Goal: Use online tool/utility: Utilize a website feature to perform a specific function

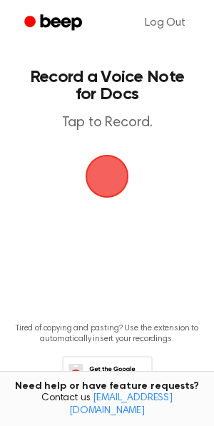
click at [112, 171] on span "button" at bounding box center [107, 176] width 40 height 40
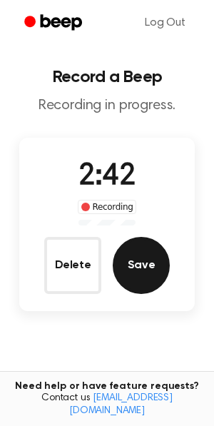
click at [136, 273] on button "Save" at bounding box center [141, 265] width 57 height 57
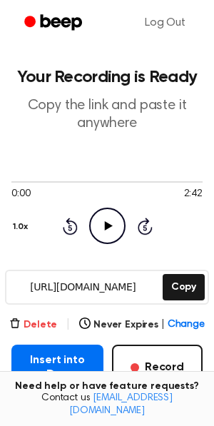
click at [49, 332] on button "Delete" at bounding box center [33, 325] width 48 height 15
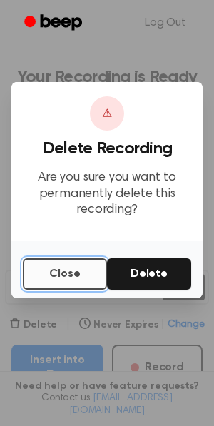
click at [51, 276] on button "Close" at bounding box center [65, 273] width 84 height 31
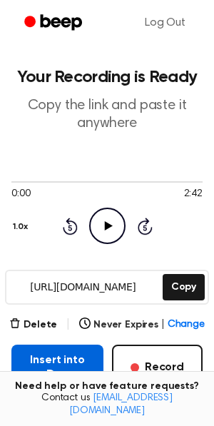
click at [49, 358] on button "Insert into Doc" at bounding box center [57, 368] width 92 height 46
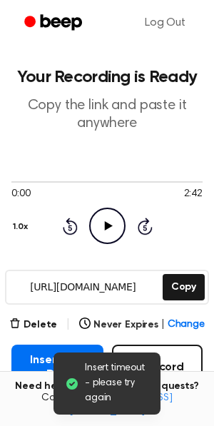
scroll to position [55, 0]
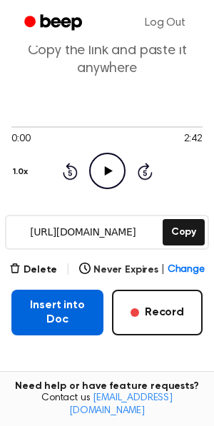
click at [39, 301] on button "Insert into Doc" at bounding box center [57, 313] width 92 height 46
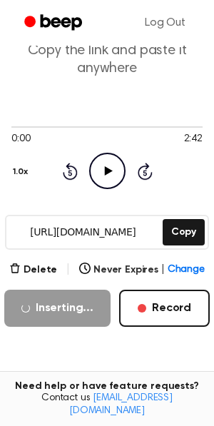
scroll to position [70, 0]
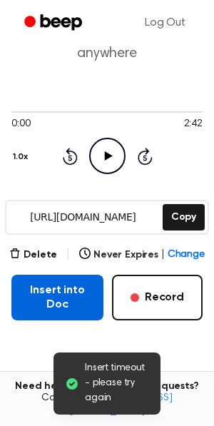
click at [44, 297] on button "Insert into Doc" at bounding box center [57, 298] width 92 height 46
click at [39, 293] on button "Insert into Doc" at bounding box center [57, 298] width 92 height 46
click at [49, 296] on button "Insert into Doc" at bounding box center [57, 298] width 92 height 46
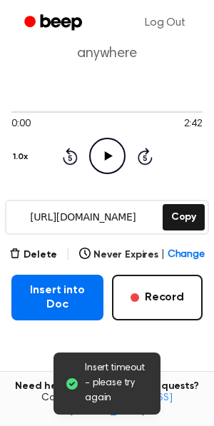
click at [169, 213] on button "Copy" at bounding box center [184, 217] width 42 height 26
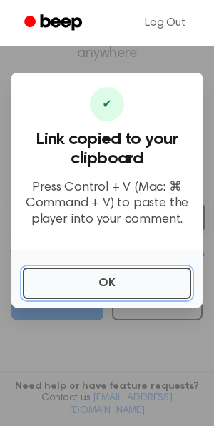
click at [69, 281] on button "OK" at bounding box center [107, 283] width 168 height 31
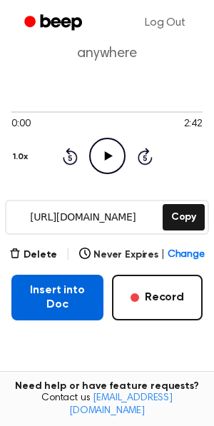
click at [43, 294] on button "Insert into Doc" at bounding box center [57, 298] width 92 height 46
